Goal: Task Accomplishment & Management: Manage account settings

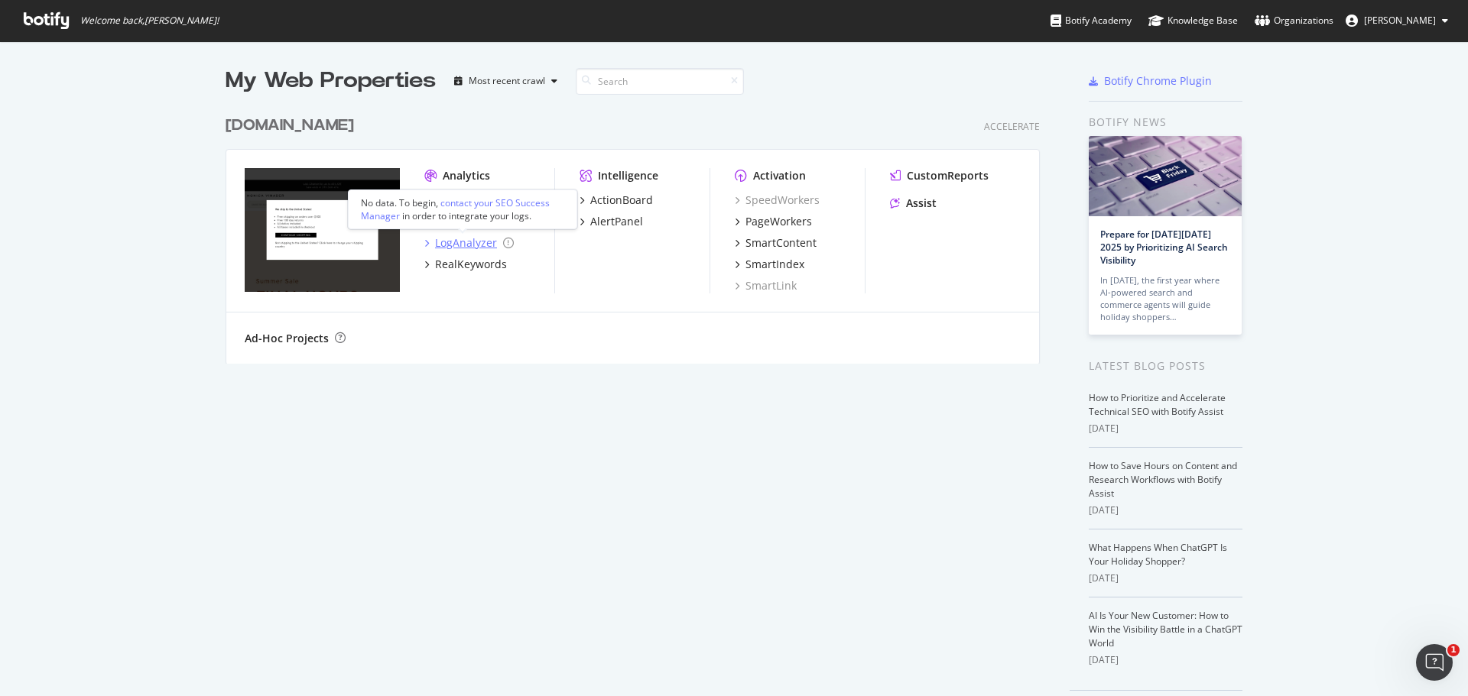
click at [469, 241] on div "LogAnalyzer" at bounding box center [466, 242] width 62 height 15
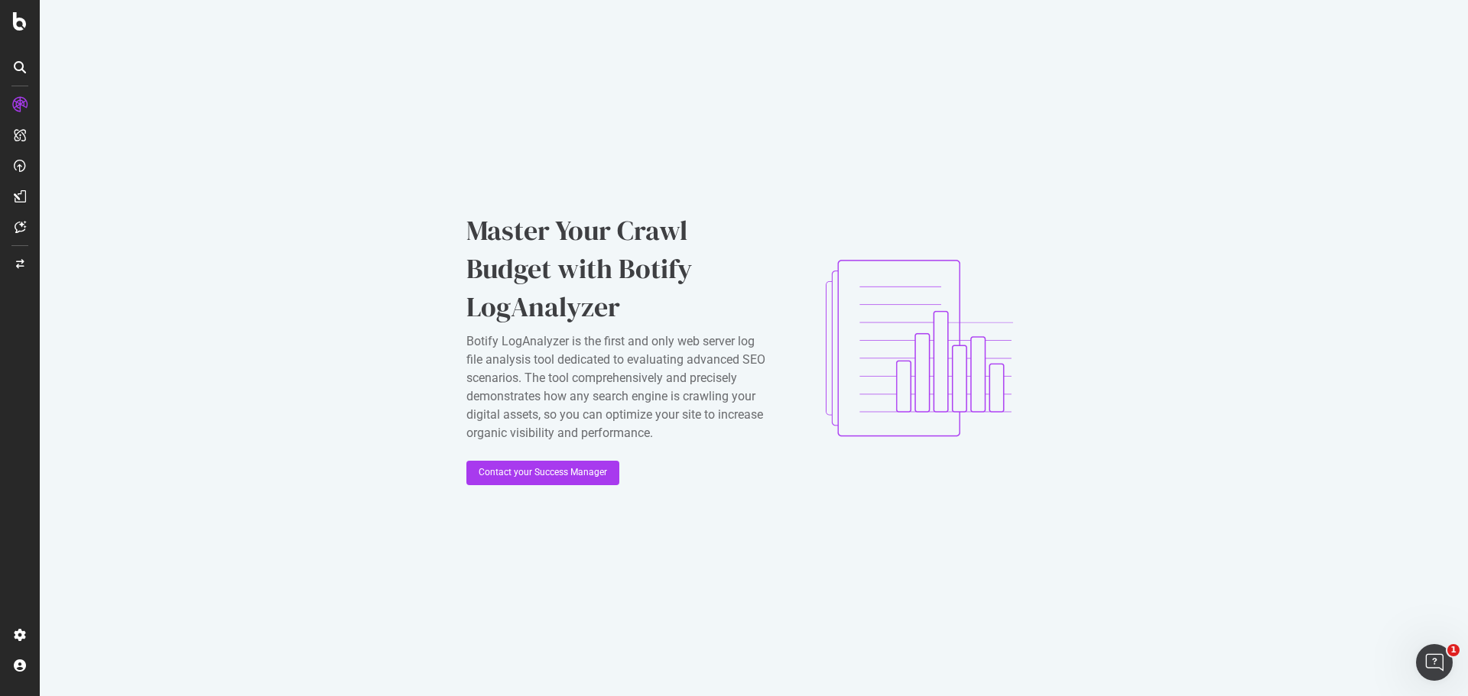
click at [21, 102] on icon at bounding box center [19, 104] width 15 height 15
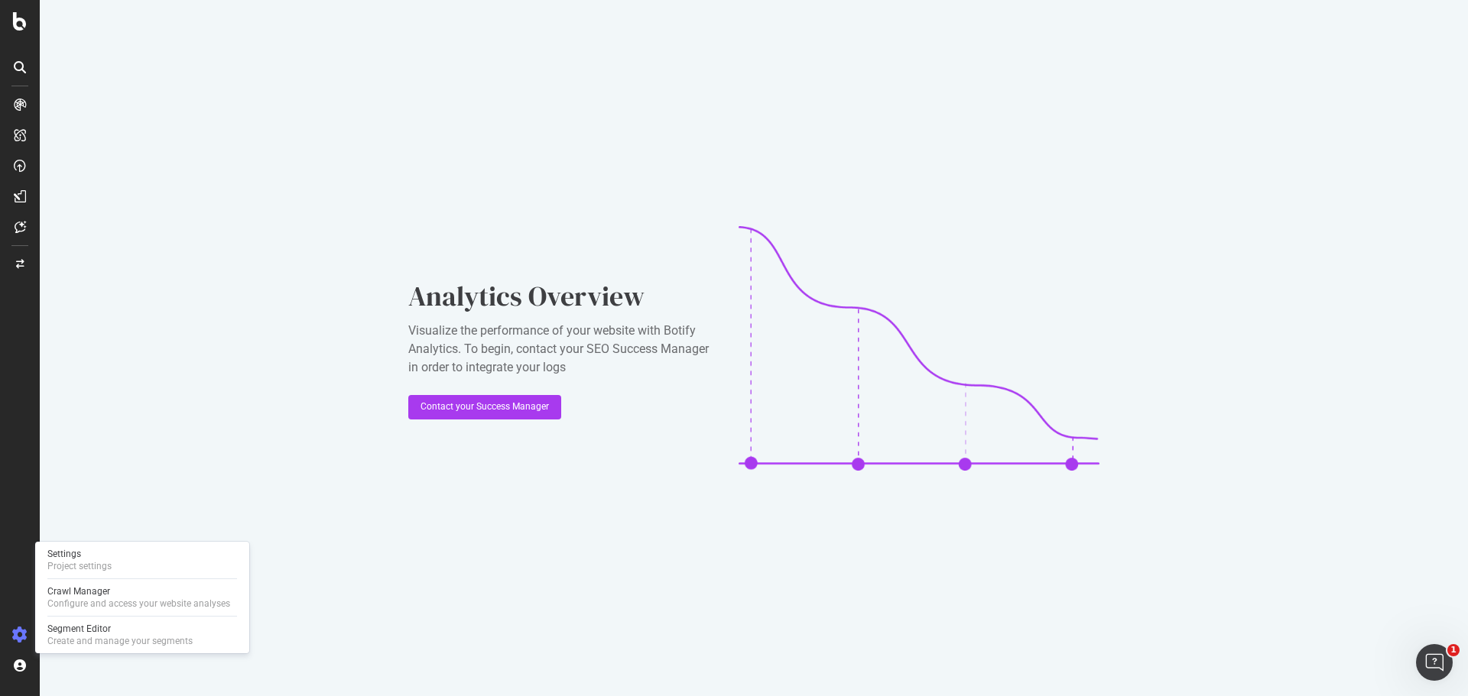
click at [17, 634] on icon at bounding box center [19, 635] width 15 height 15
click at [91, 558] on div "Settings" at bounding box center [79, 554] width 64 height 12
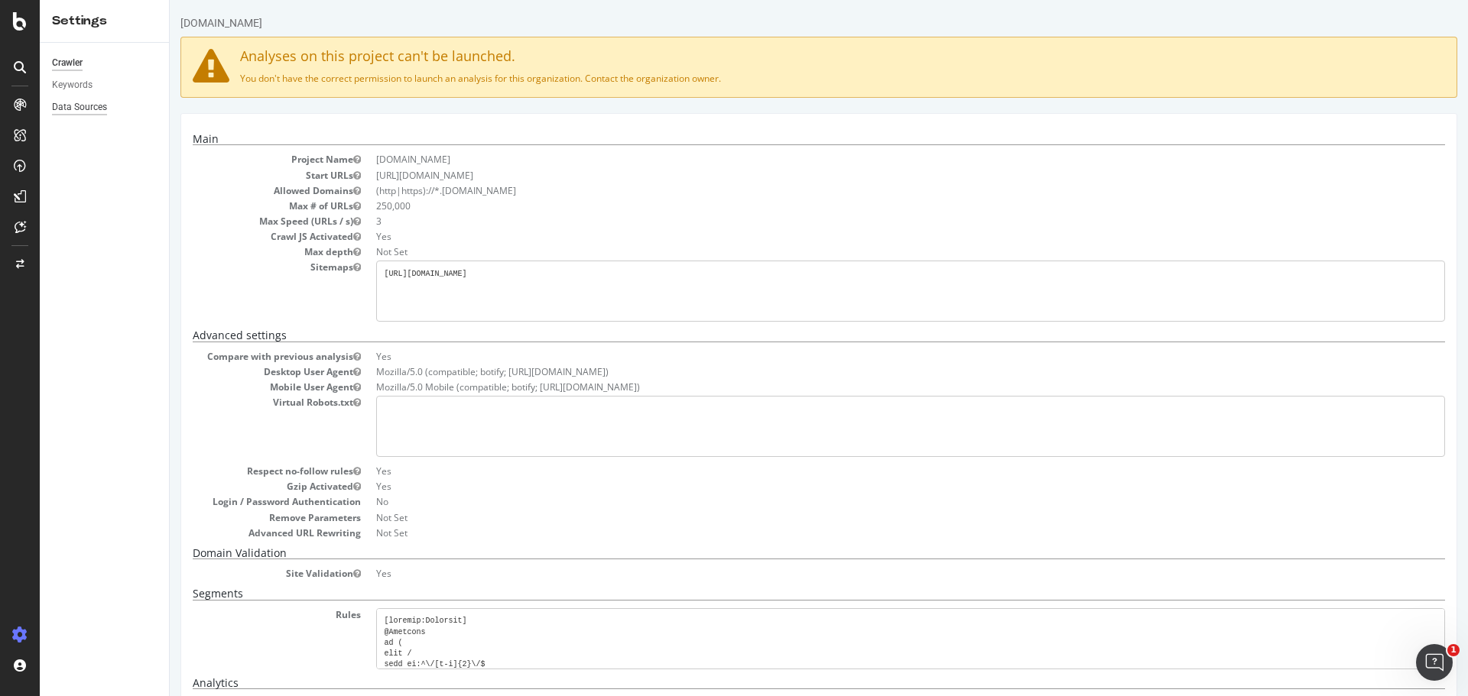
click at [68, 101] on div "Data Sources" at bounding box center [79, 107] width 55 height 16
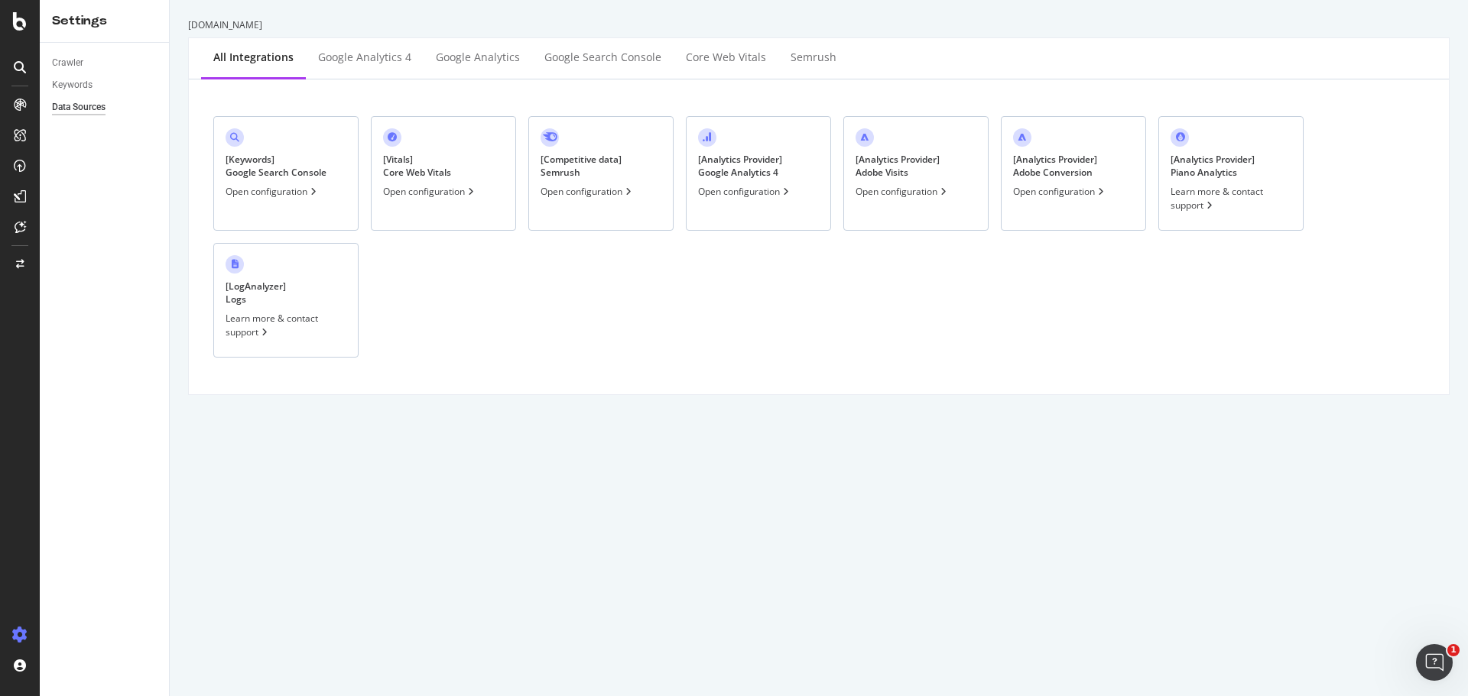
click at [273, 300] on div "[ LogAnalyzer ] Logs" at bounding box center [256, 293] width 60 height 26
